Goal: Information Seeking & Learning: Find specific fact

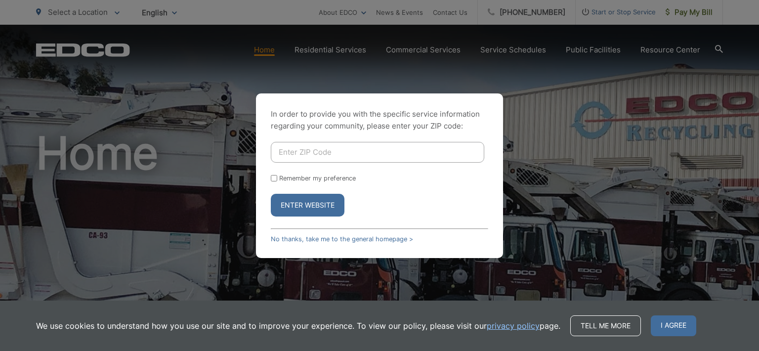
drag, startPoint x: 536, startPoint y: 179, endPoint x: 539, endPoint y: 160, distance: 19.1
click at [537, 178] on div "In order to provide you with the specific service information regarding your co…" at bounding box center [379, 175] width 759 height 351
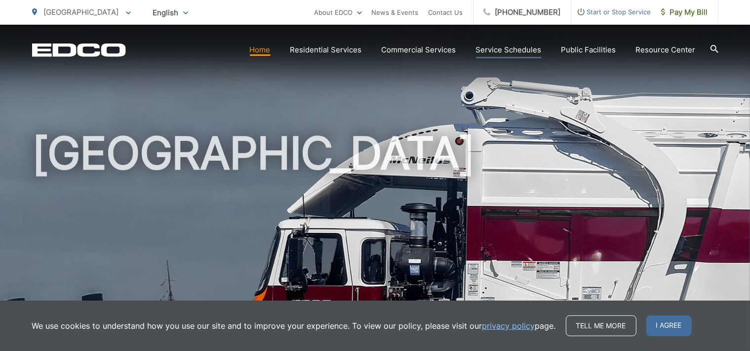
click at [521, 47] on link "Service Schedules" at bounding box center [509, 50] width 66 height 12
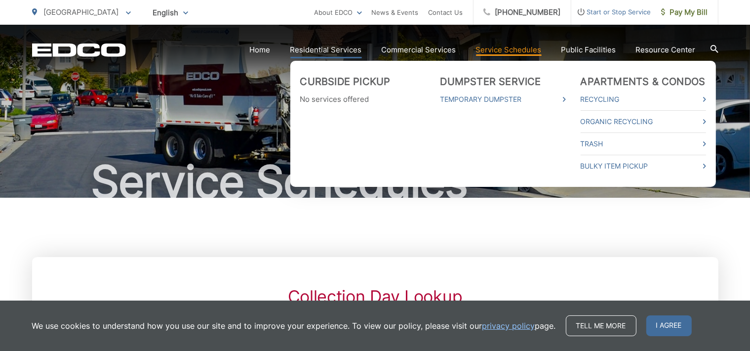
click at [336, 50] on link "Residential Services" at bounding box center [326, 50] width 72 height 12
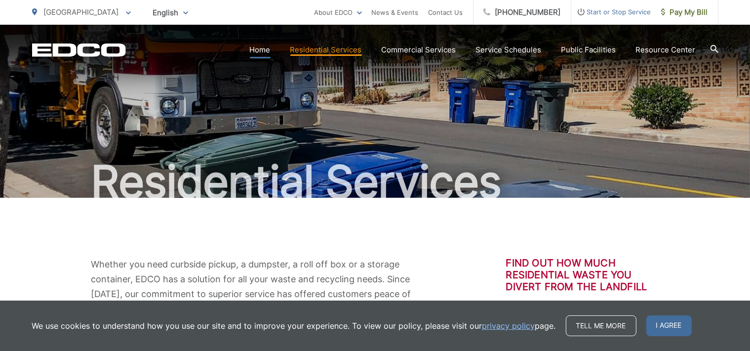
click at [255, 50] on link "Home" at bounding box center [260, 50] width 21 height 12
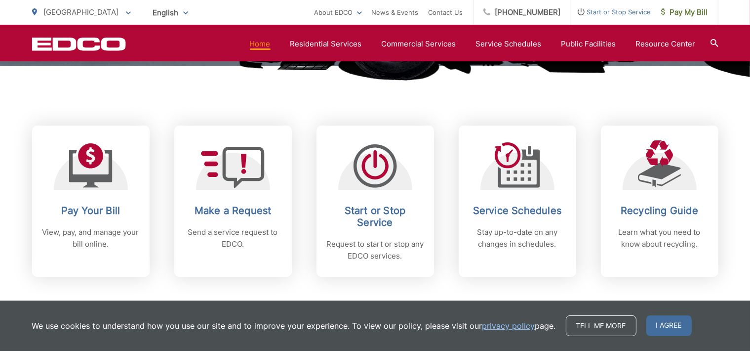
scroll to position [375, 0]
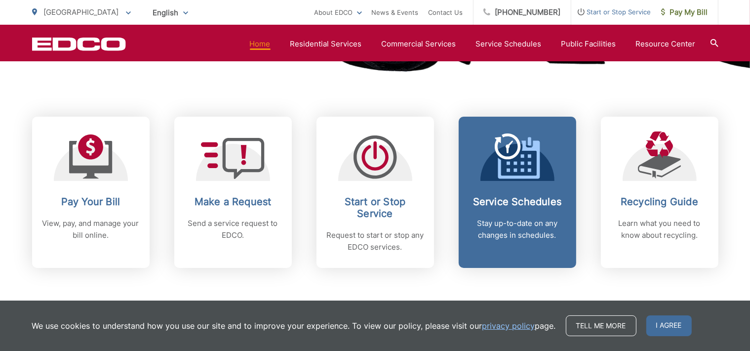
click at [521, 158] on icon at bounding box center [517, 155] width 45 height 45
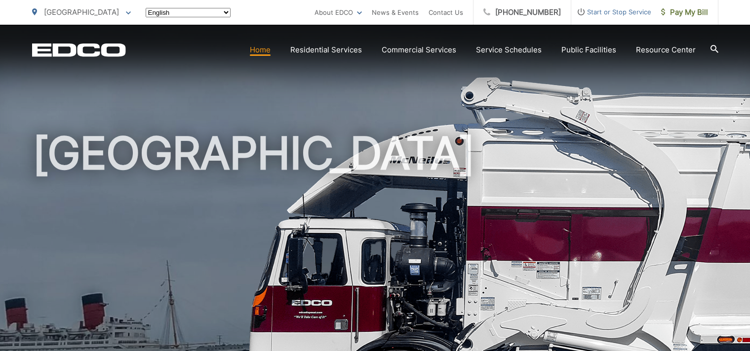
scroll to position [375, 0]
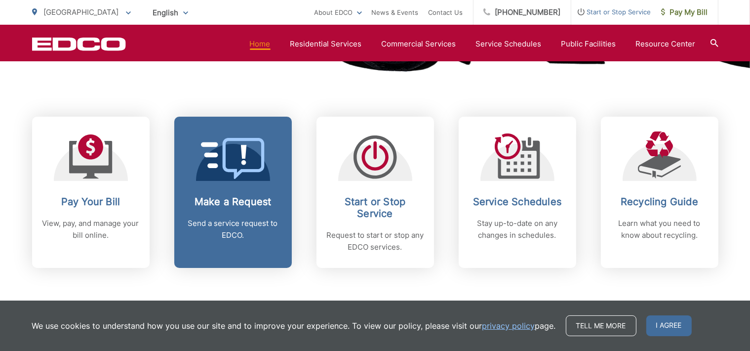
click at [239, 197] on h2 "Make a Request" at bounding box center [233, 202] width 98 height 12
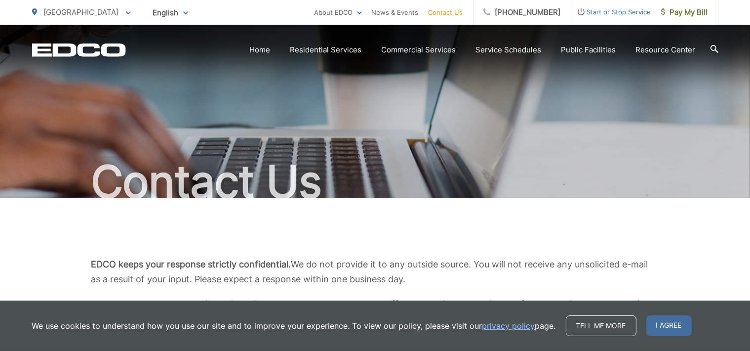
click at [55, 9] on span "[GEOGRAPHIC_DATA]" at bounding box center [81, 11] width 75 height 9
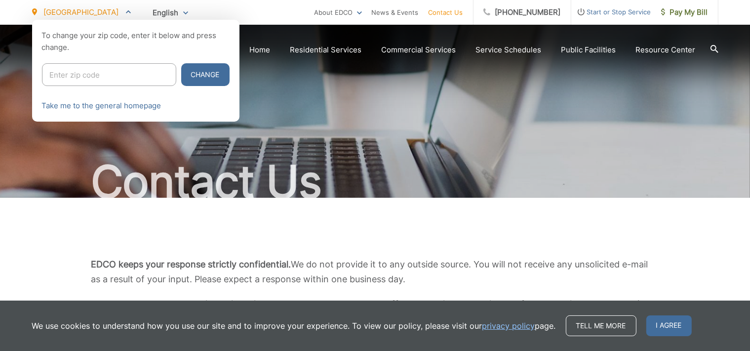
click at [48, 76] on input "Enter zip code" at bounding box center [109, 74] width 134 height 23
click at [379, 133] on div at bounding box center [375, 195] width 750 height 351
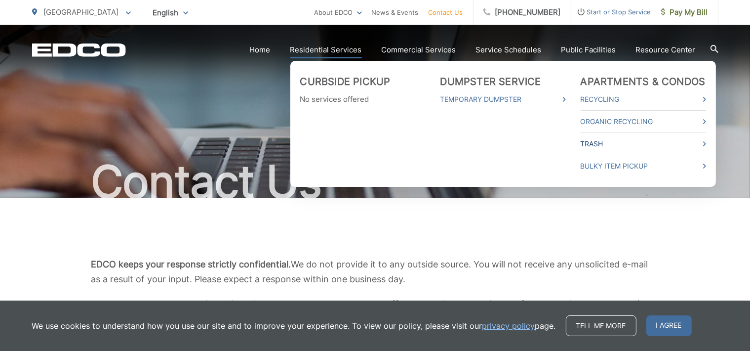
click at [591, 141] on link "Trash" at bounding box center [643, 144] width 125 height 12
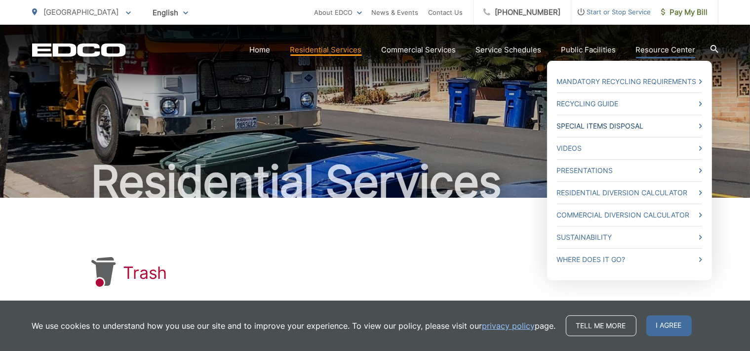
click at [618, 132] on link "Special Items Disposal" at bounding box center [629, 126] width 145 height 12
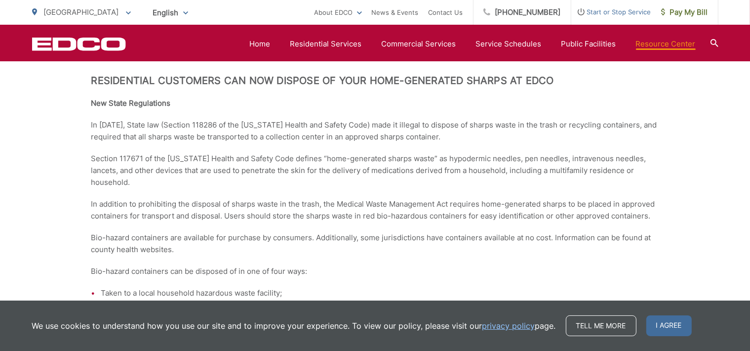
scroll to position [1475, 0]
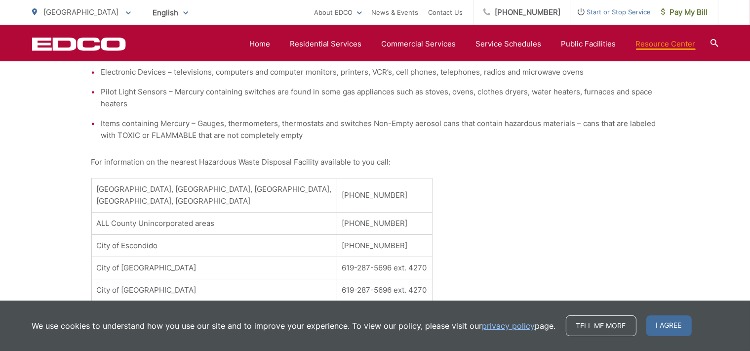
scroll to position [0, 0]
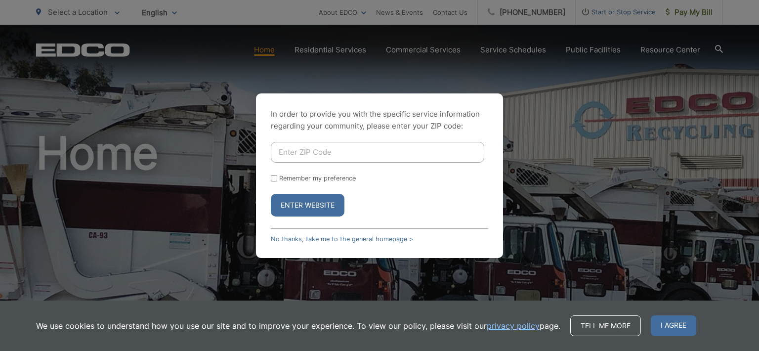
click at [278, 144] on input "Enter ZIP Code" at bounding box center [377, 152] width 213 height 21
type input "90808"
click at [322, 201] on button "Enter Website" at bounding box center [308, 205] width 74 height 23
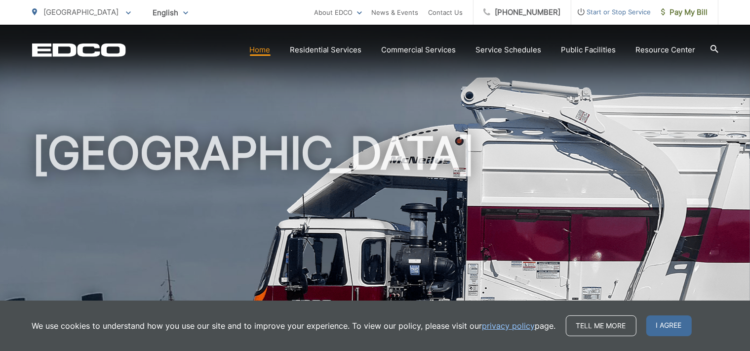
click at [253, 47] on link "Home" at bounding box center [260, 50] width 21 height 12
drag, startPoint x: 653, startPoint y: 0, endPoint x: 697, endPoint y: 82, distance: 93.3
click at [697, 82] on div "[GEOGRAPHIC_DATA]" at bounding box center [375, 228] width 686 height 407
click at [336, 12] on link "About EDCO" at bounding box center [338, 12] width 47 height 12
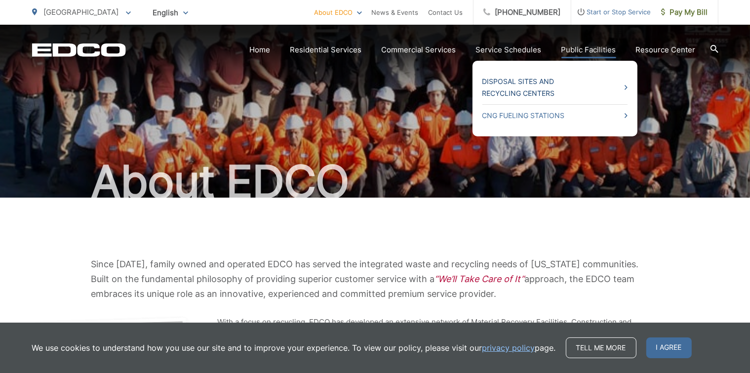
click at [498, 83] on link "Disposal Sites and Recycling Centers" at bounding box center [555, 88] width 145 height 24
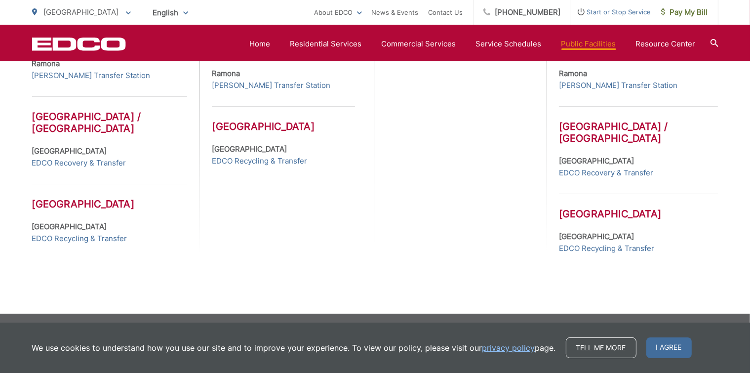
scroll to position [557, 0]
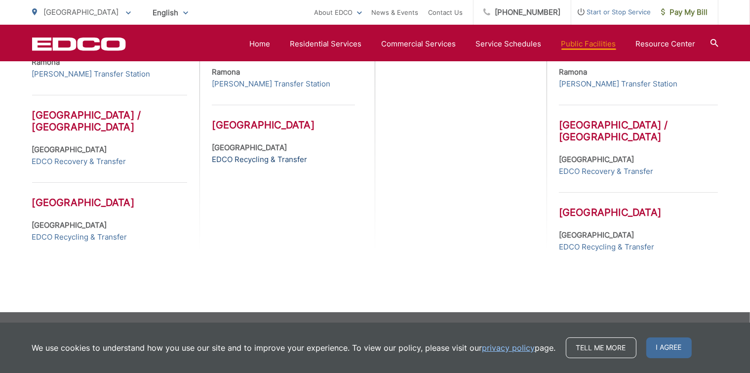
click at [297, 157] on link "EDCO Recycling & Transfer" at bounding box center [259, 160] width 95 height 12
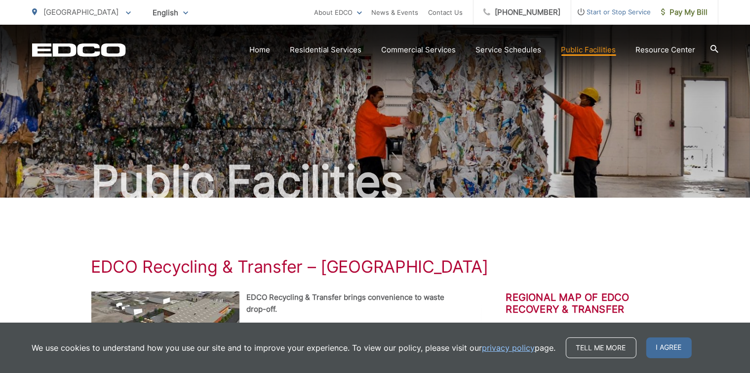
click at [713, 45] on icon at bounding box center [714, 49] width 8 height 8
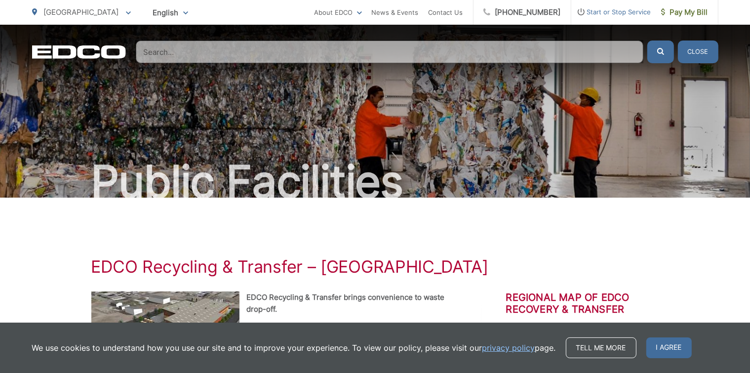
click at [144, 51] on input "Search" at bounding box center [390, 51] width 508 height 23
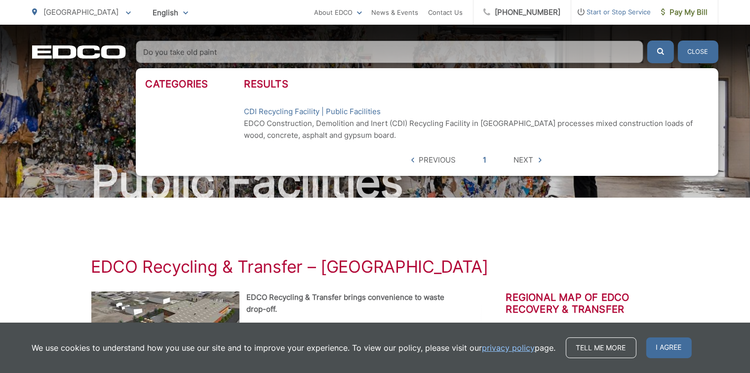
type input "Do you take old paint"
click at [647, 40] on button "submit" at bounding box center [660, 51] width 27 height 23
click at [657, 48] on icon "submit" at bounding box center [660, 51] width 7 height 7
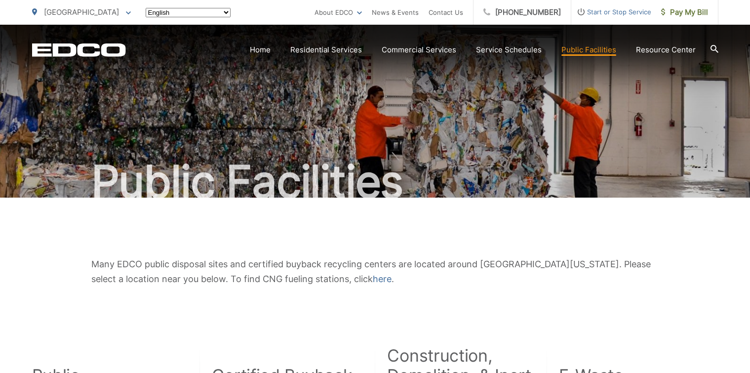
scroll to position [557, 0]
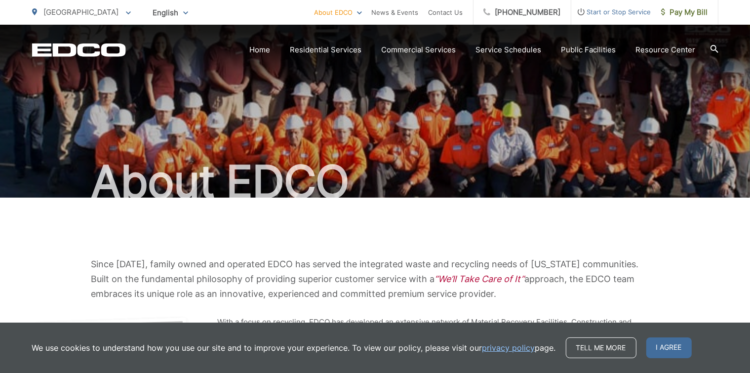
click at [712, 45] on icon at bounding box center [715, 49] width 8 height 8
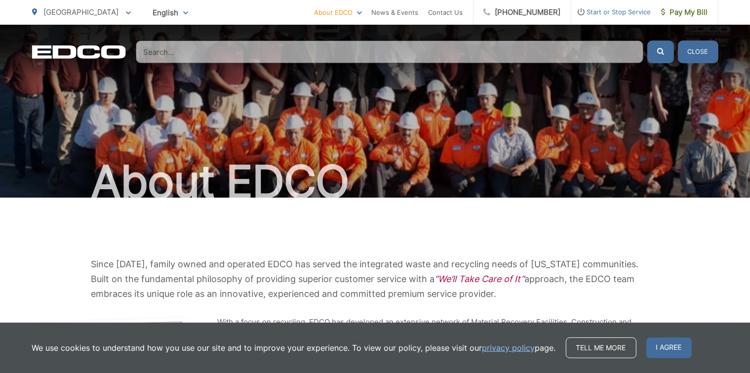
click at [142, 51] on input "Search" at bounding box center [390, 51] width 508 height 23
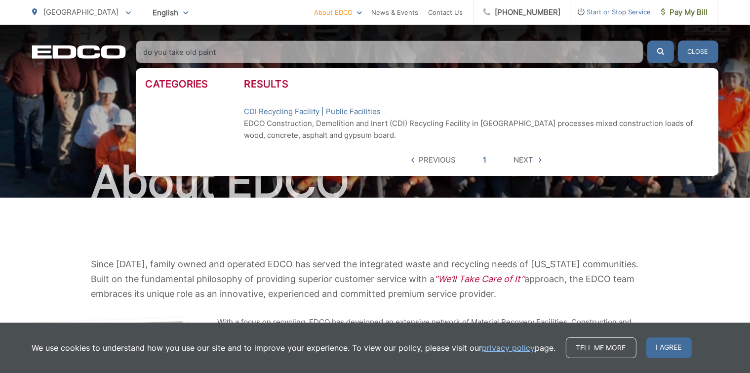
type input "do you take old paint"
click at [647, 40] on button "submit" at bounding box center [660, 51] width 27 height 23
click at [522, 162] on span "Next" at bounding box center [524, 160] width 20 height 12
click at [539, 161] on icon at bounding box center [540, 160] width 3 height 5
